Goal: Task Accomplishment & Management: Manage account settings

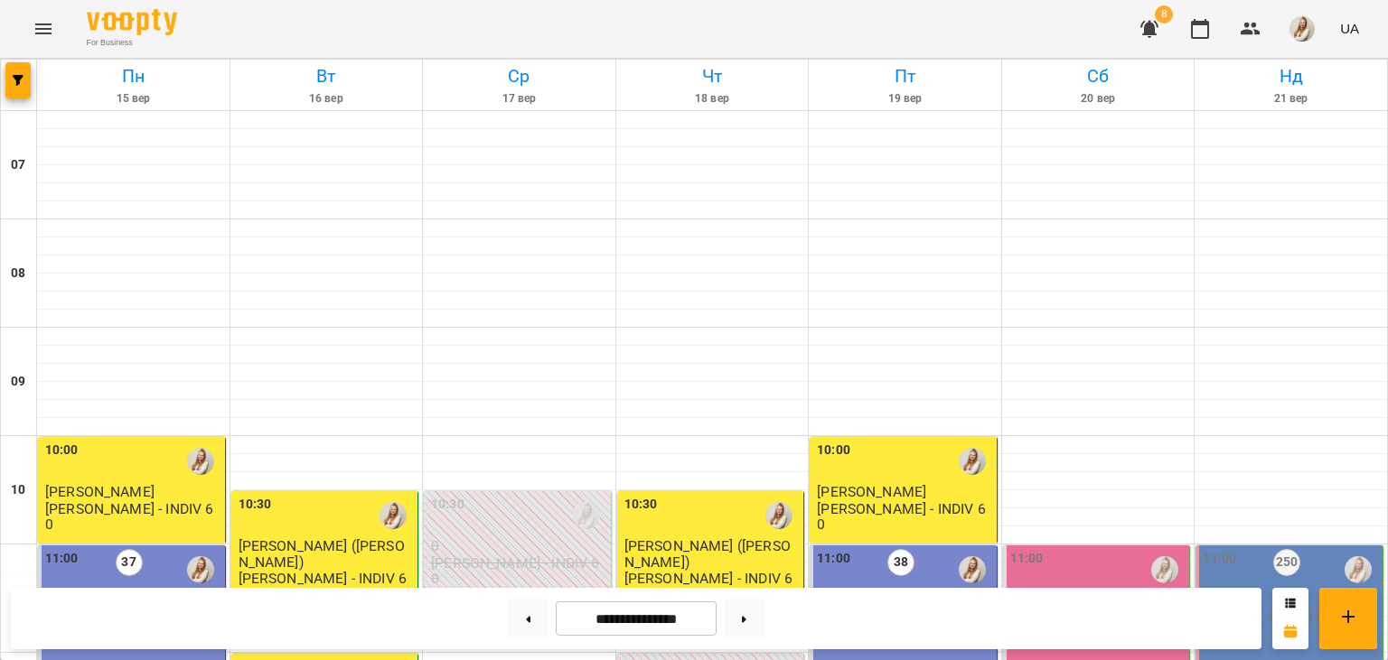
scroll to position [715, 0]
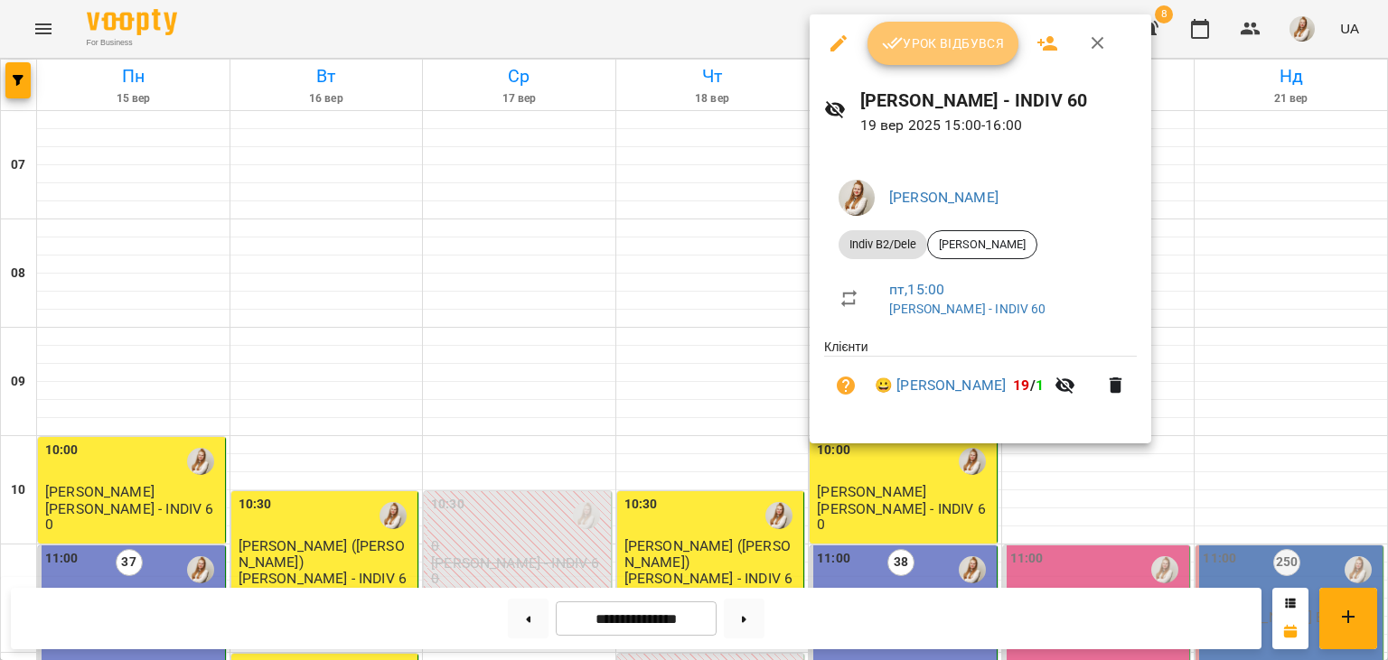
click at [930, 42] on span "Урок відбувся" at bounding box center [943, 44] width 123 height 22
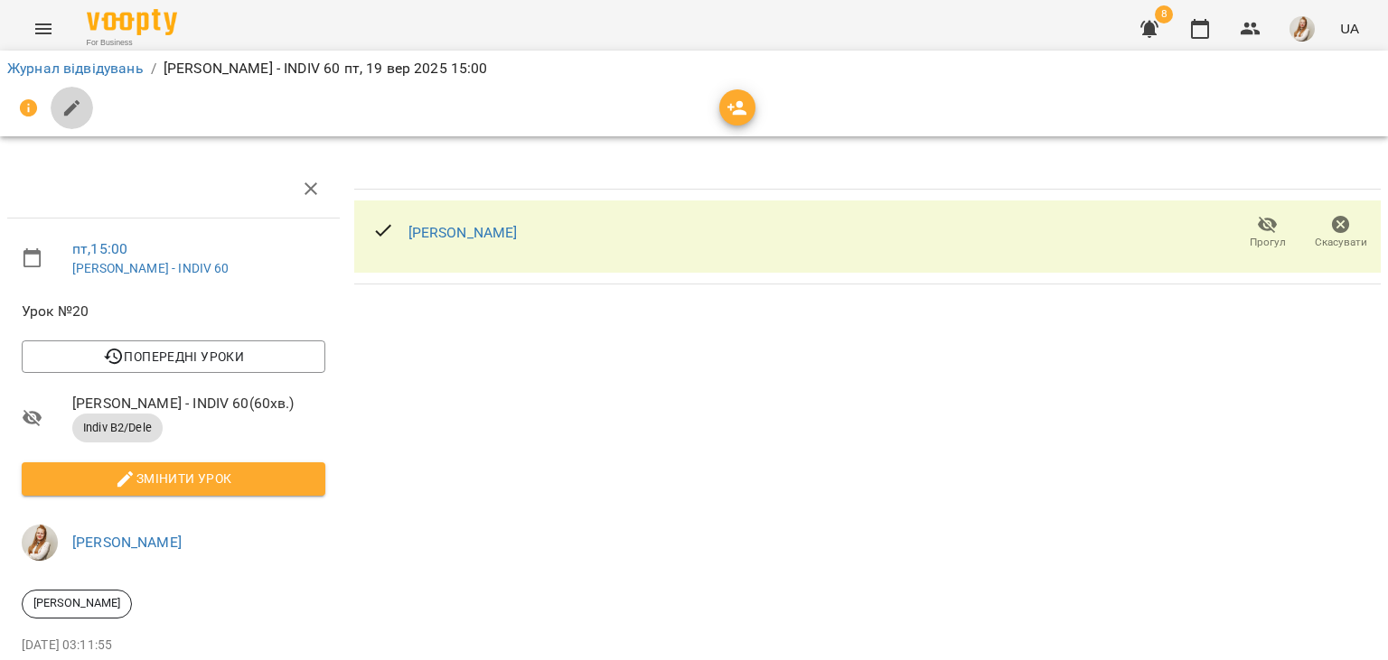
click at [73, 111] on icon "button" at bounding box center [72, 109] width 22 height 22
select select "**********"
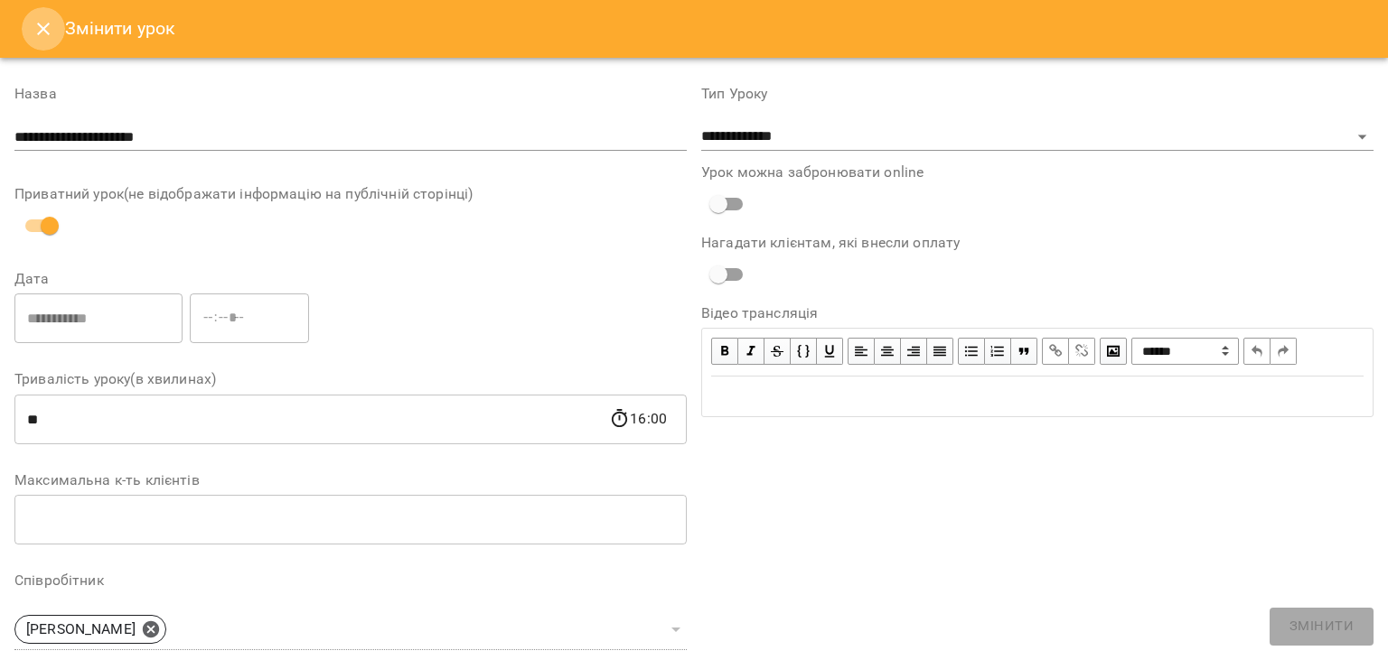
click at [59, 32] on button "Close" at bounding box center [43, 28] width 43 height 43
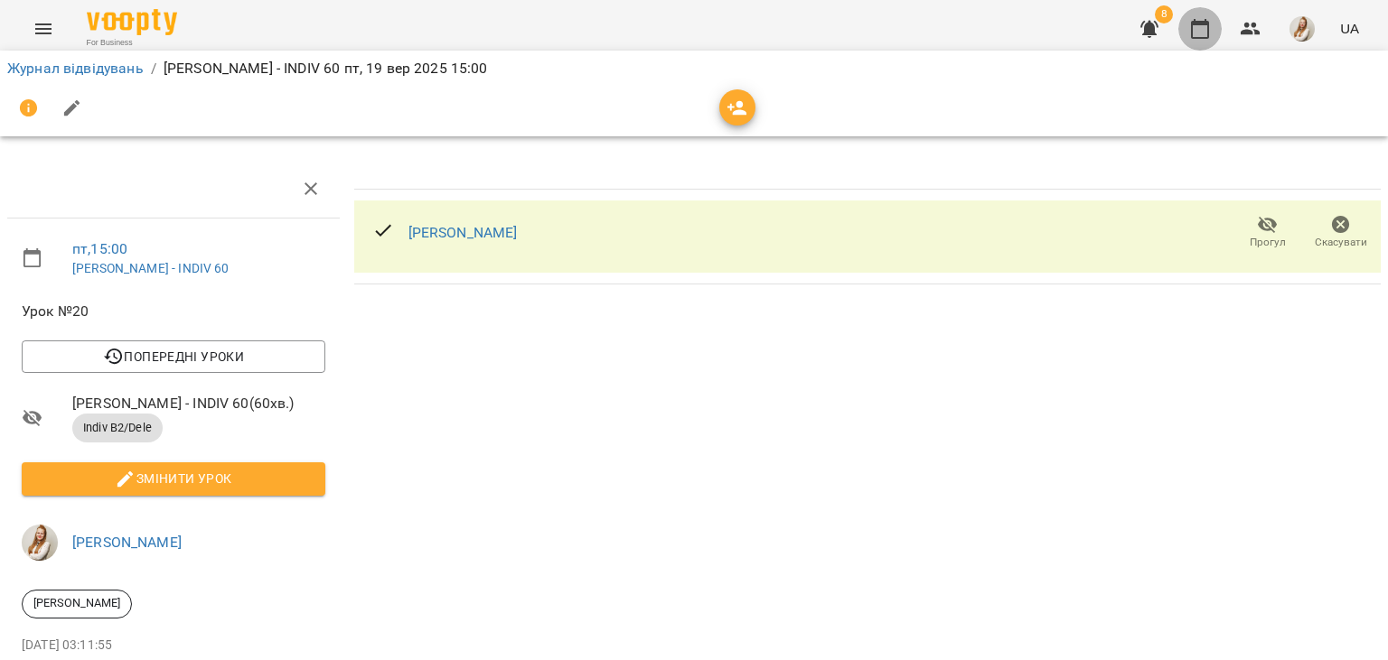
click at [1201, 33] on icon "button" at bounding box center [1200, 29] width 22 height 22
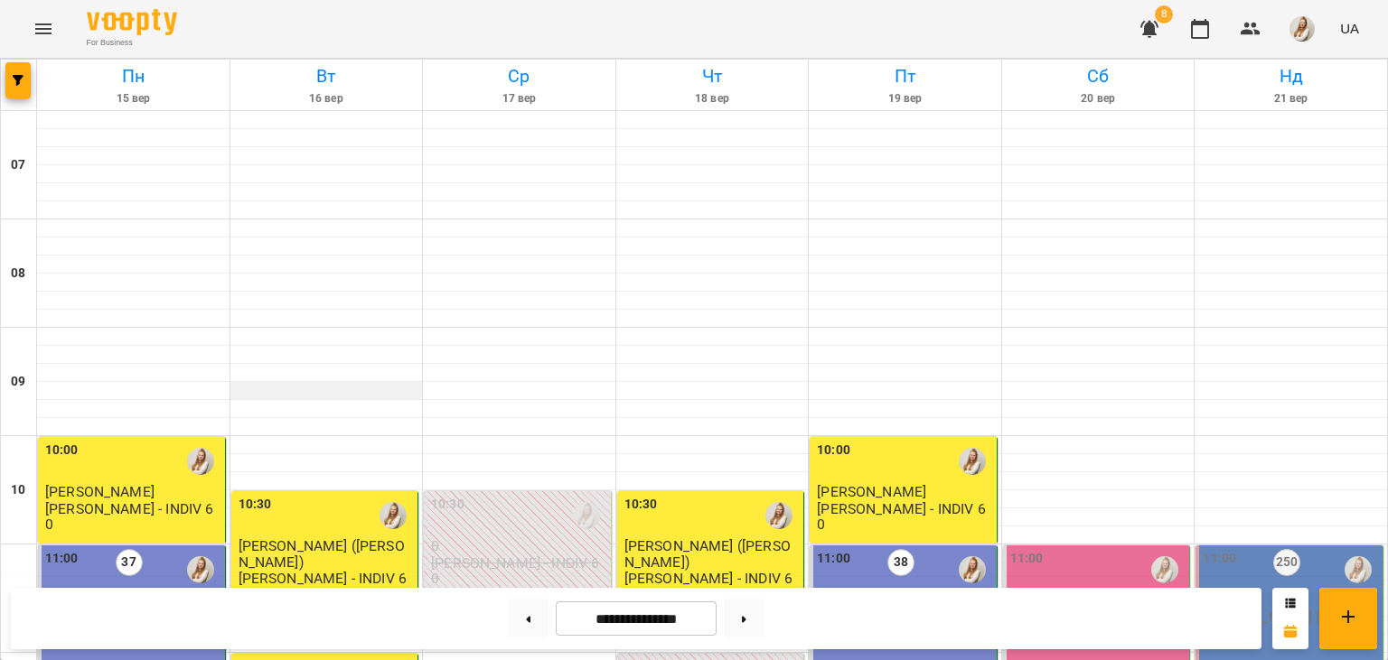
scroll to position [622, 0]
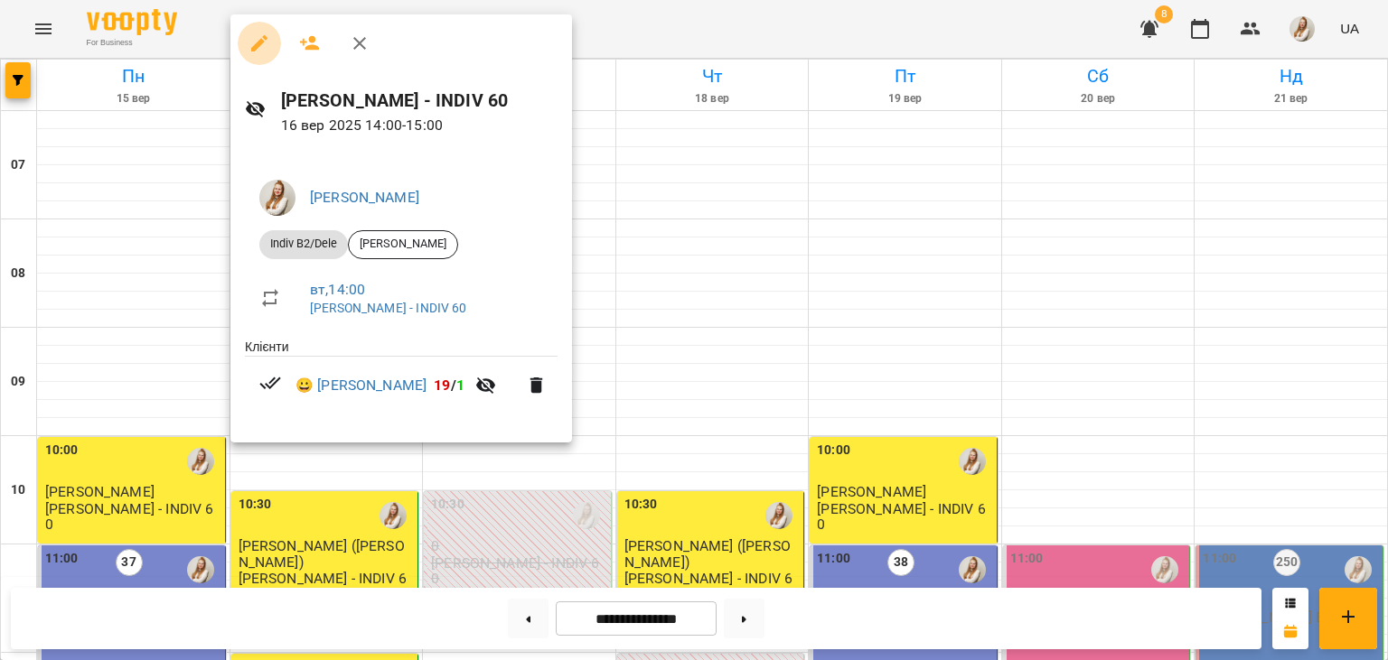
click at [266, 40] on icon "button" at bounding box center [259, 43] width 16 height 16
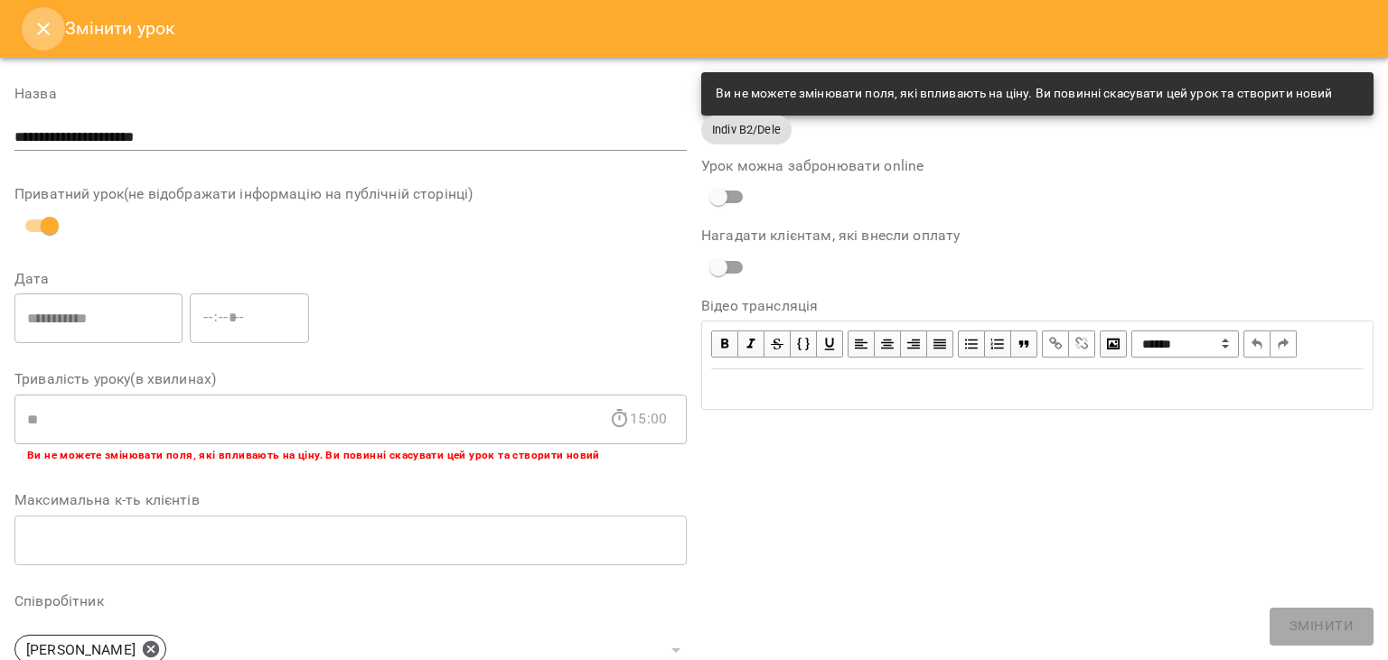
click at [49, 32] on icon "Close" at bounding box center [44, 29] width 22 height 22
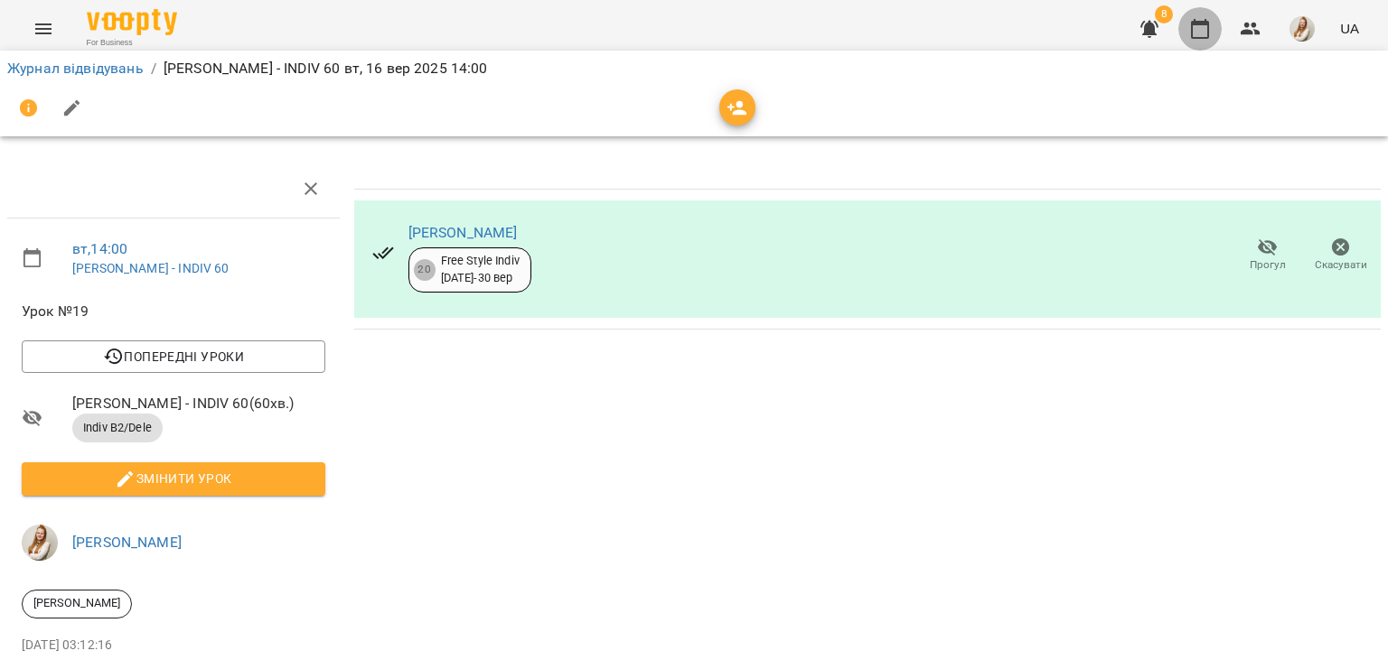
click at [1199, 32] on icon "button" at bounding box center [1200, 29] width 22 height 22
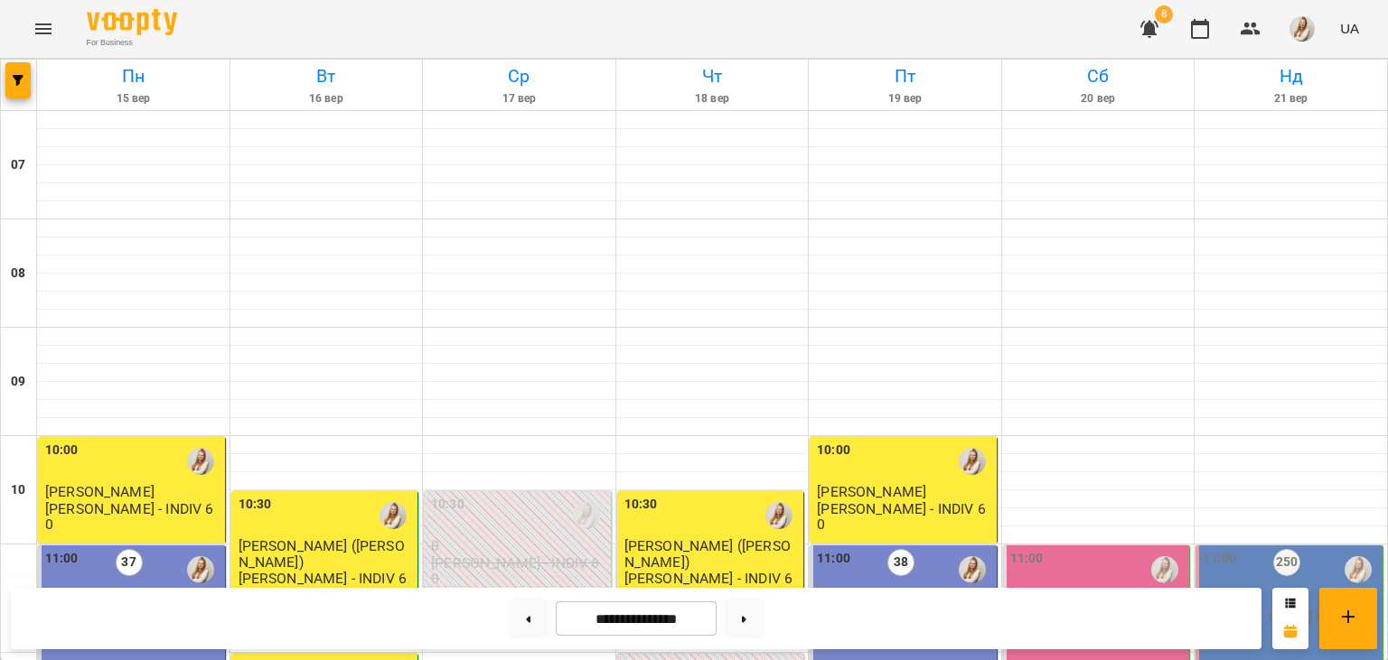
scroll to position [787, 0]
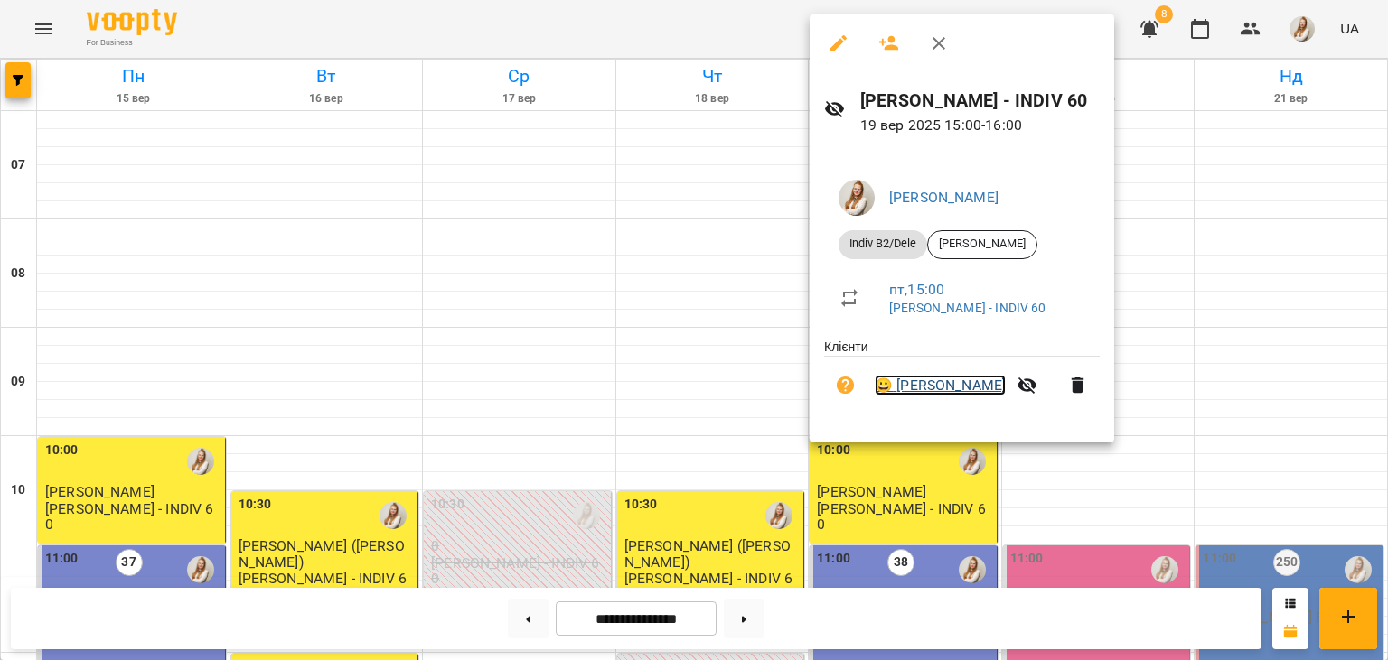
click at [915, 388] on link "😀 [PERSON_NAME]" at bounding box center [939, 386] width 131 height 22
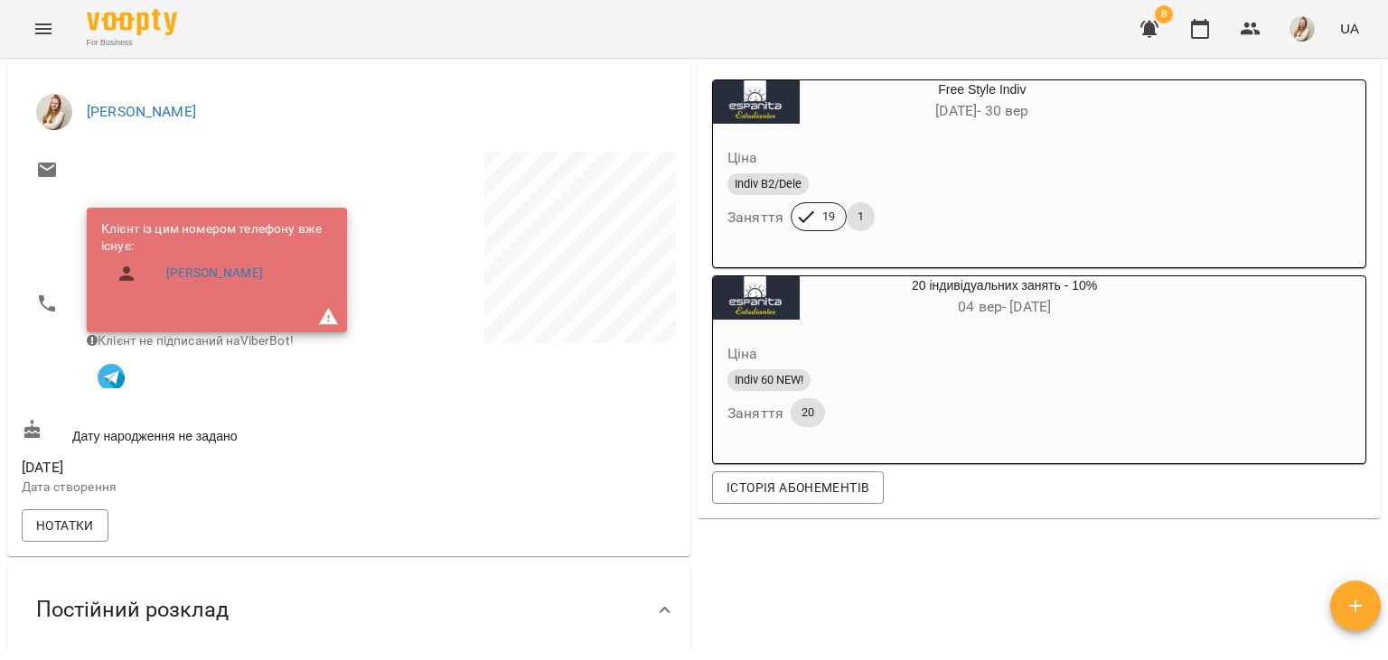
scroll to position [228, 0]
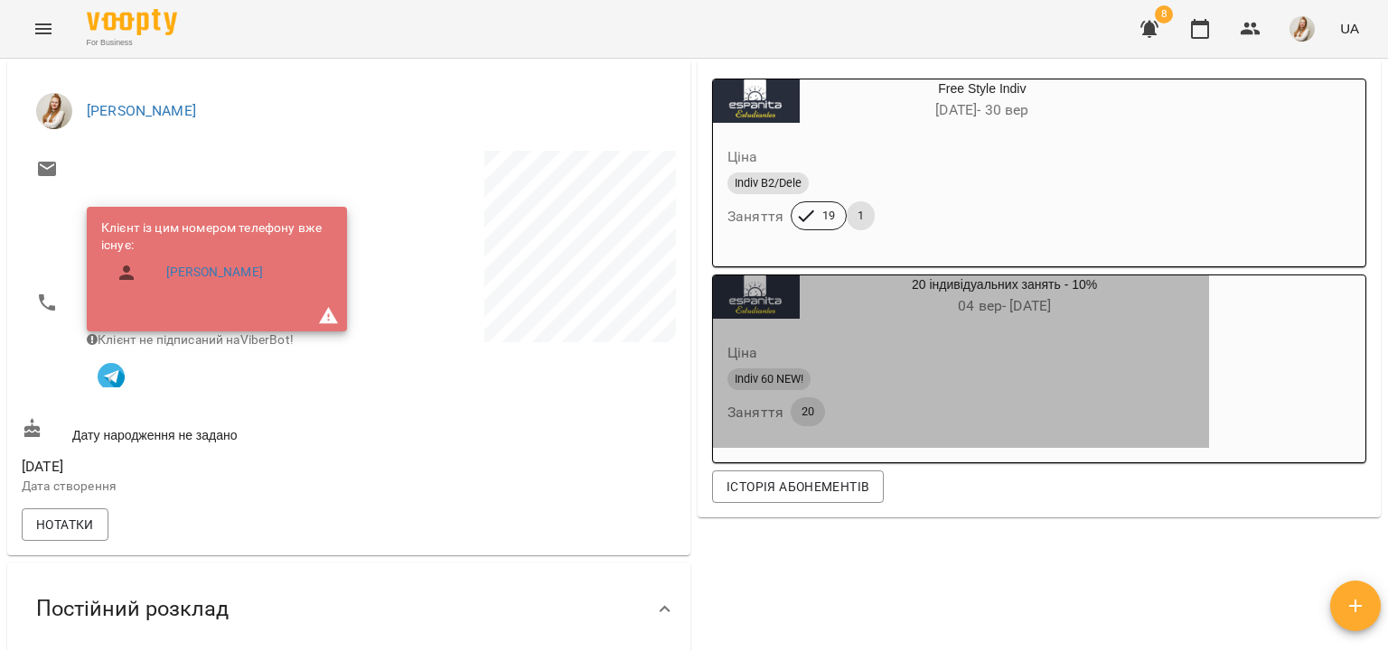
click at [805, 416] on span "20" at bounding box center [807, 412] width 34 height 16
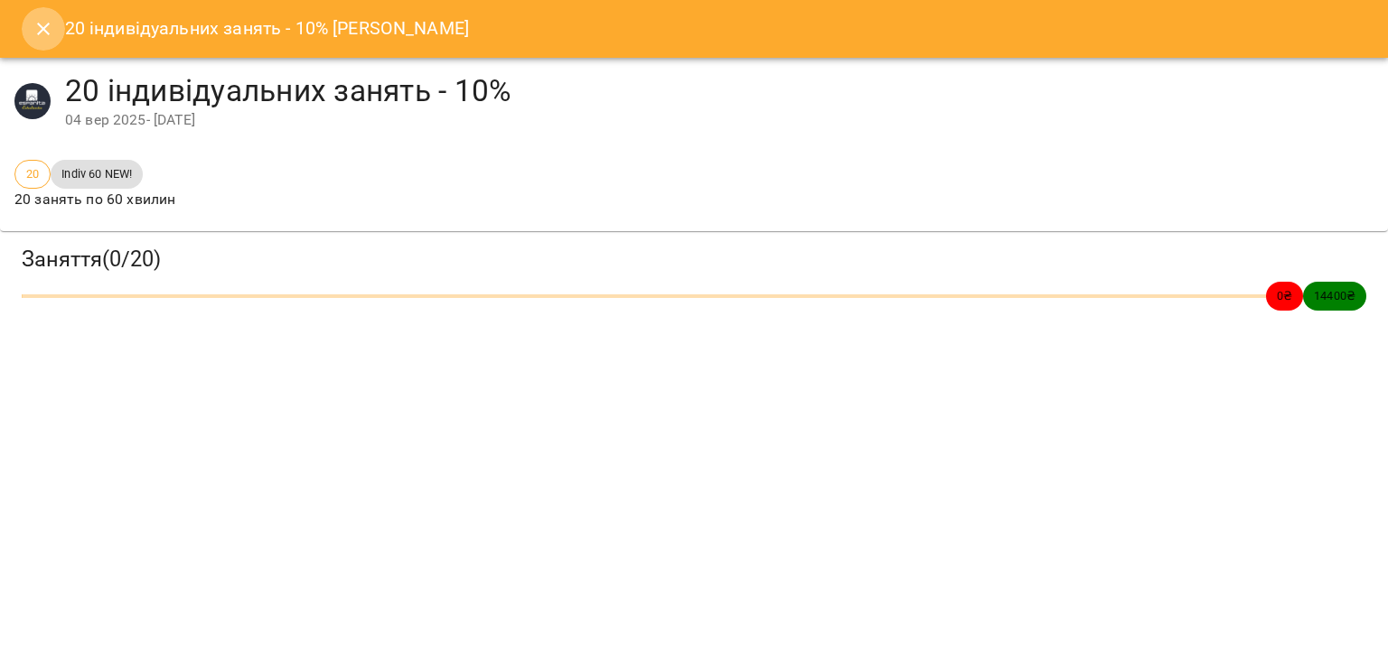
click at [40, 27] on icon "Close" at bounding box center [44, 29] width 22 height 22
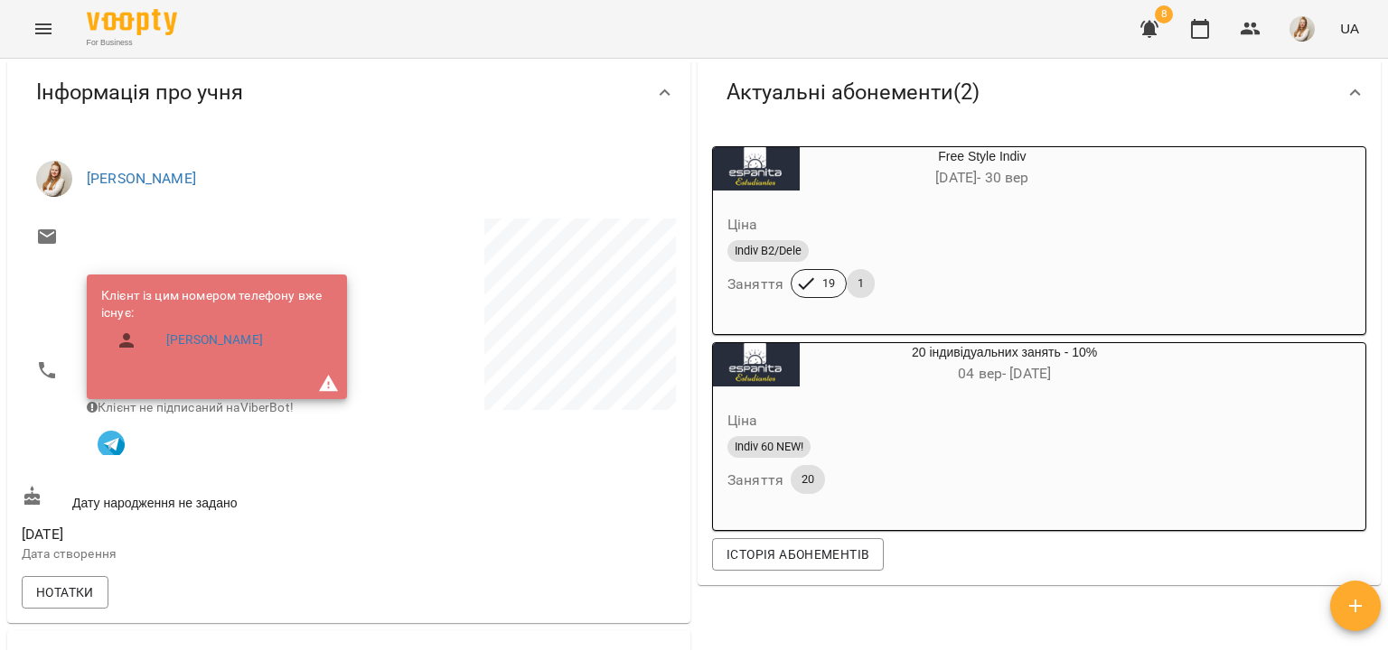
scroll to position [161, 0]
click at [1202, 27] on icon "button" at bounding box center [1200, 29] width 22 height 22
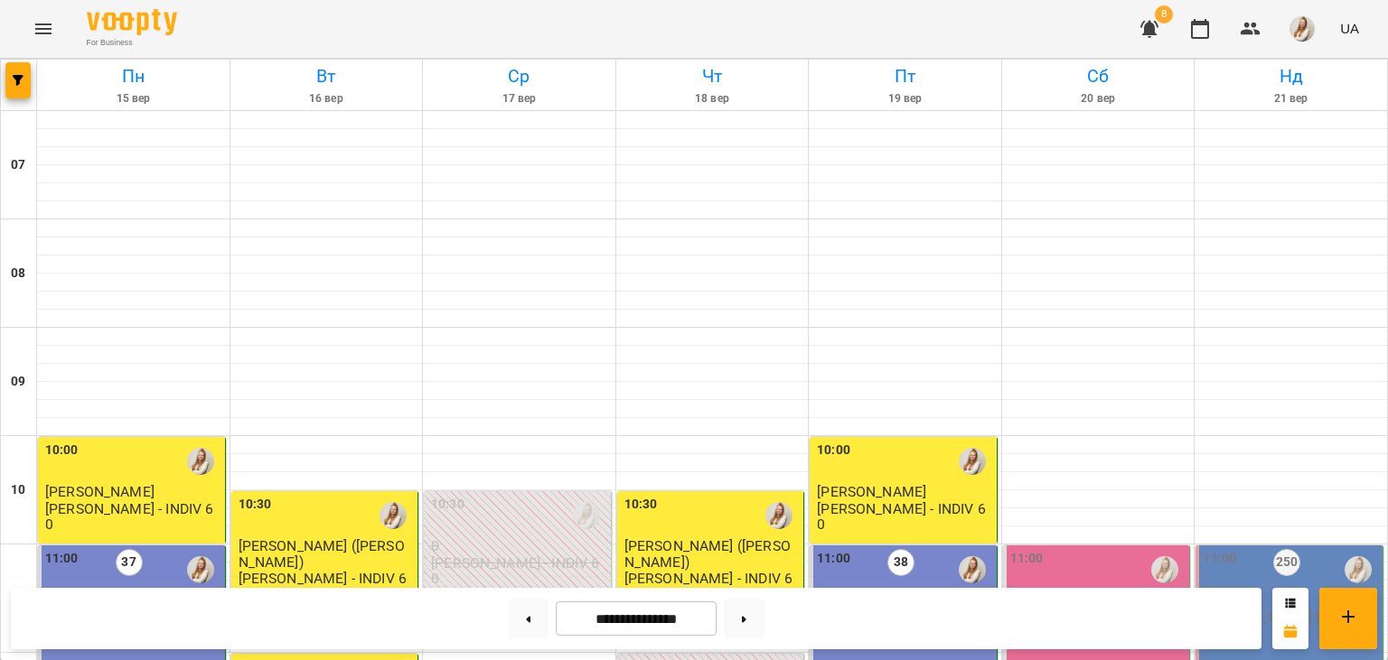
scroll to position [851, 0]
